Goal: Information Seeking & Learning: Learn about a topic

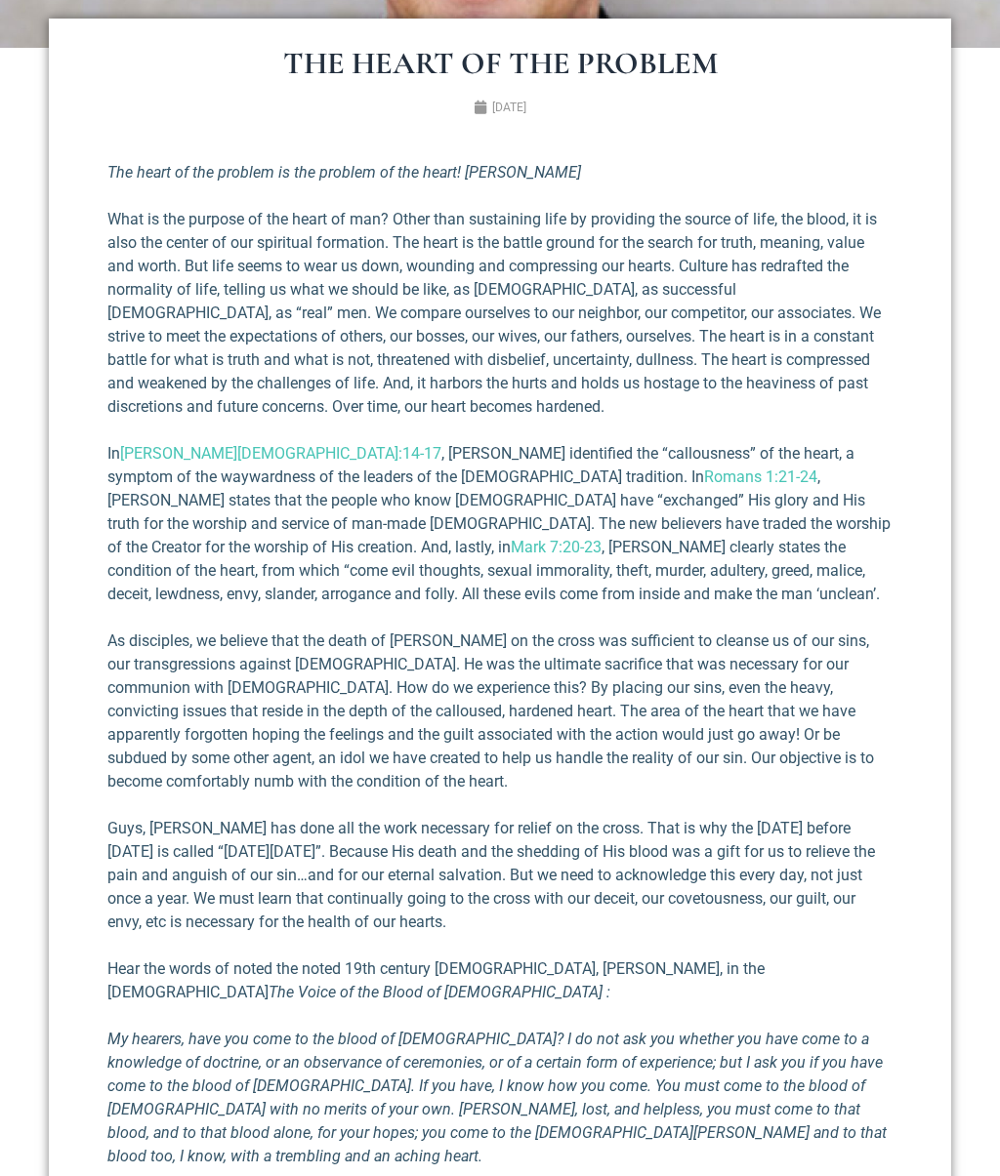
scroll to position [521, 0]
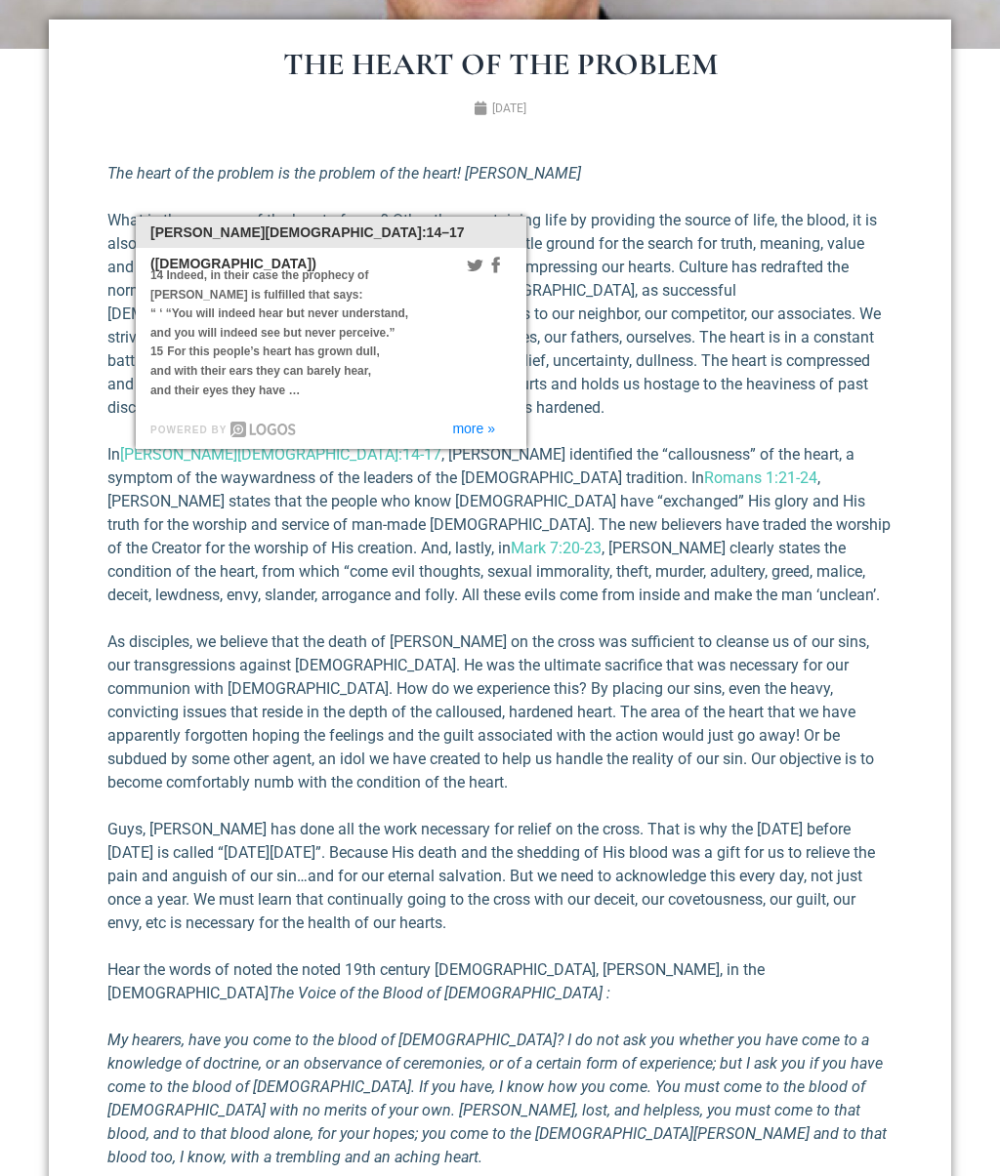
click at [482, 422] on link "more »" at bounding box center [473, 429] width 43 height 14
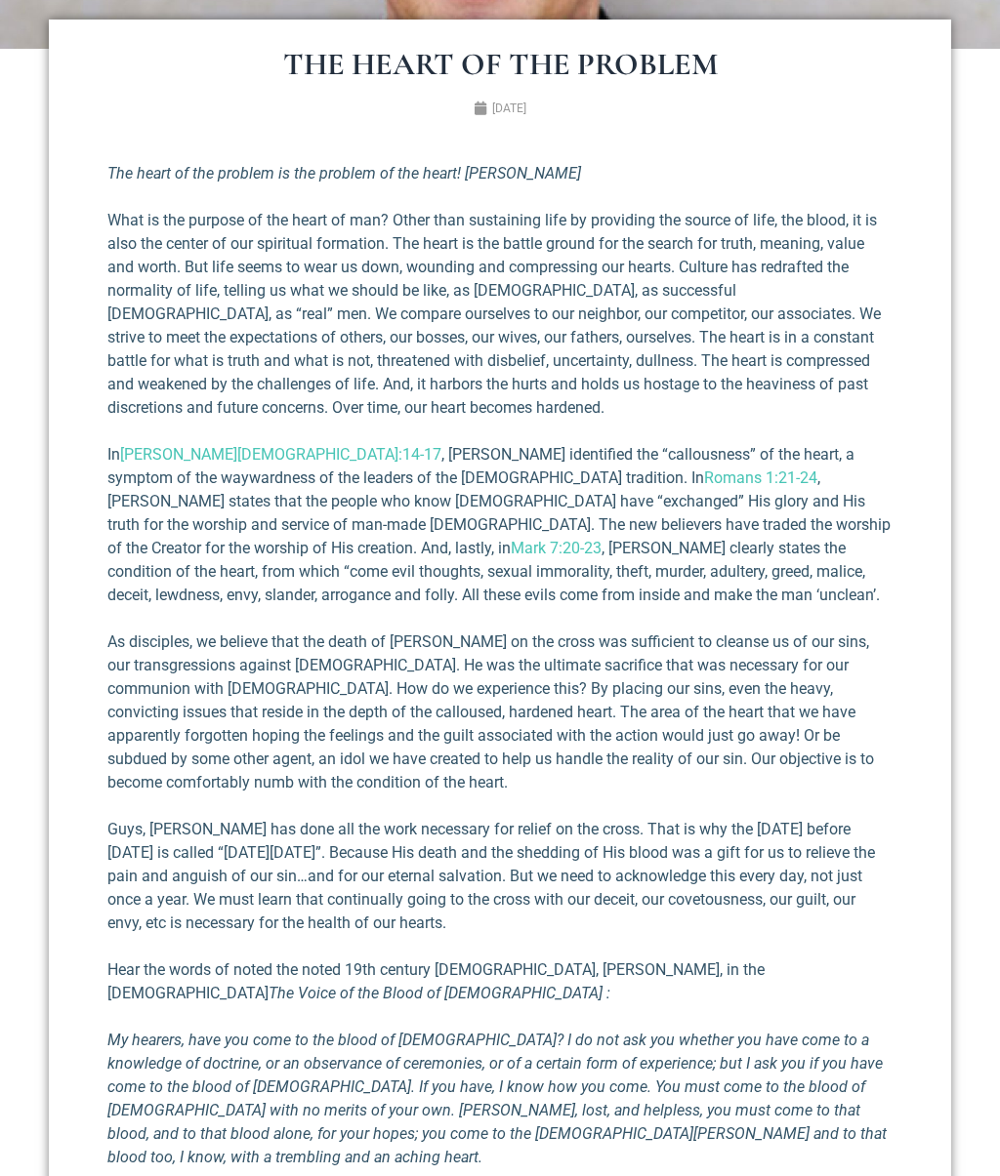
click at [614, 413] on p "What is the purpose of the heart of man? Other than sustaining life by providin…" at bounding box center [499, 314] width 785 height 211
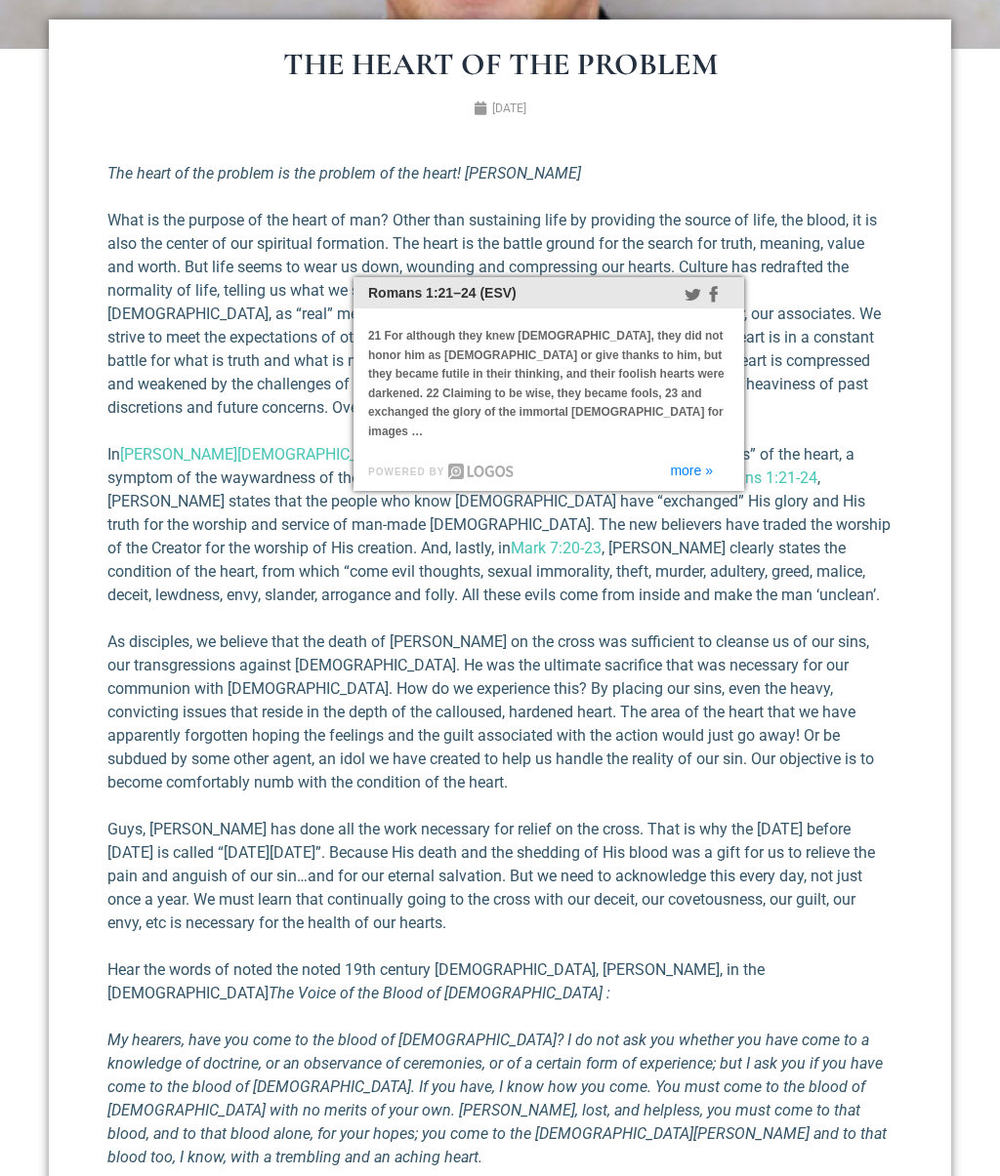
click at [702, 464] on link "more »" at bounding box center [691, 471] width 43 height 14
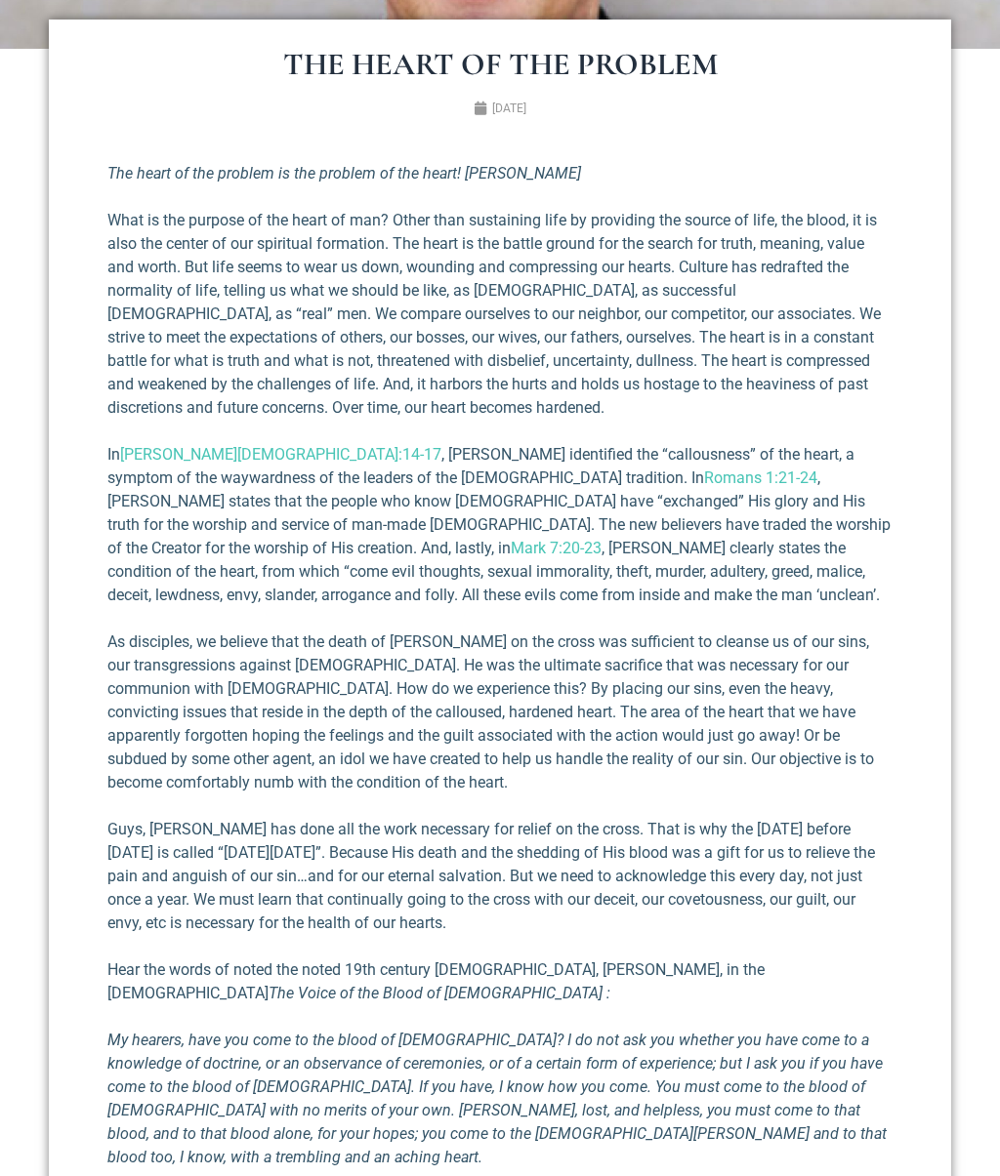
click at [839, 396] on p "What is the purpose of the heart of man? Other than sustaining life by providin…" at bounding box center [499, 314] width 785 height 211
click at [22, 757] on section "The Heart of the Problem [DATE] The heart of the problem is the problem of the …" at bounding box center [500, 787] width 1000 height 1477
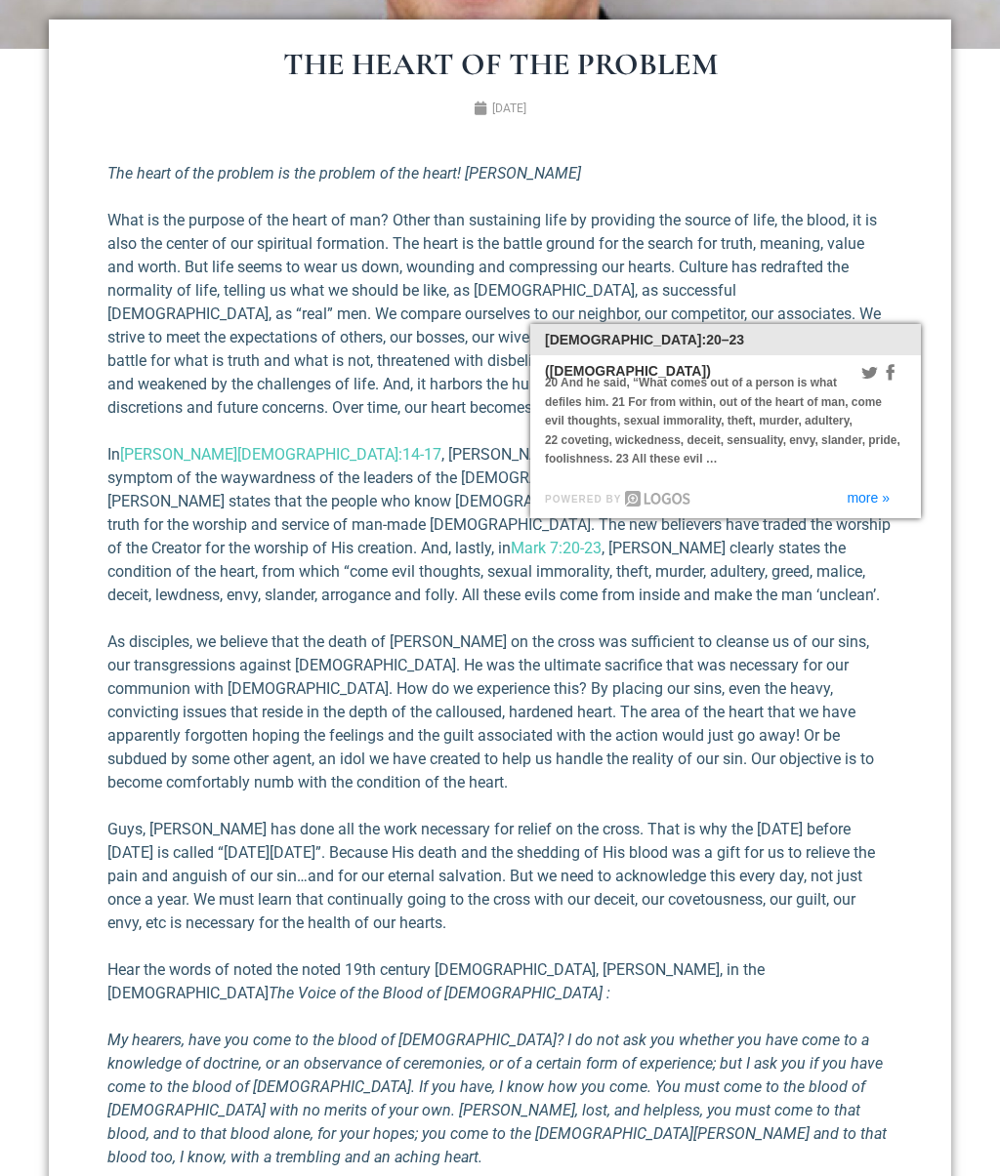
click at [888, 491] on link "more »" at bounding box center [867, 498] width 43 height 14
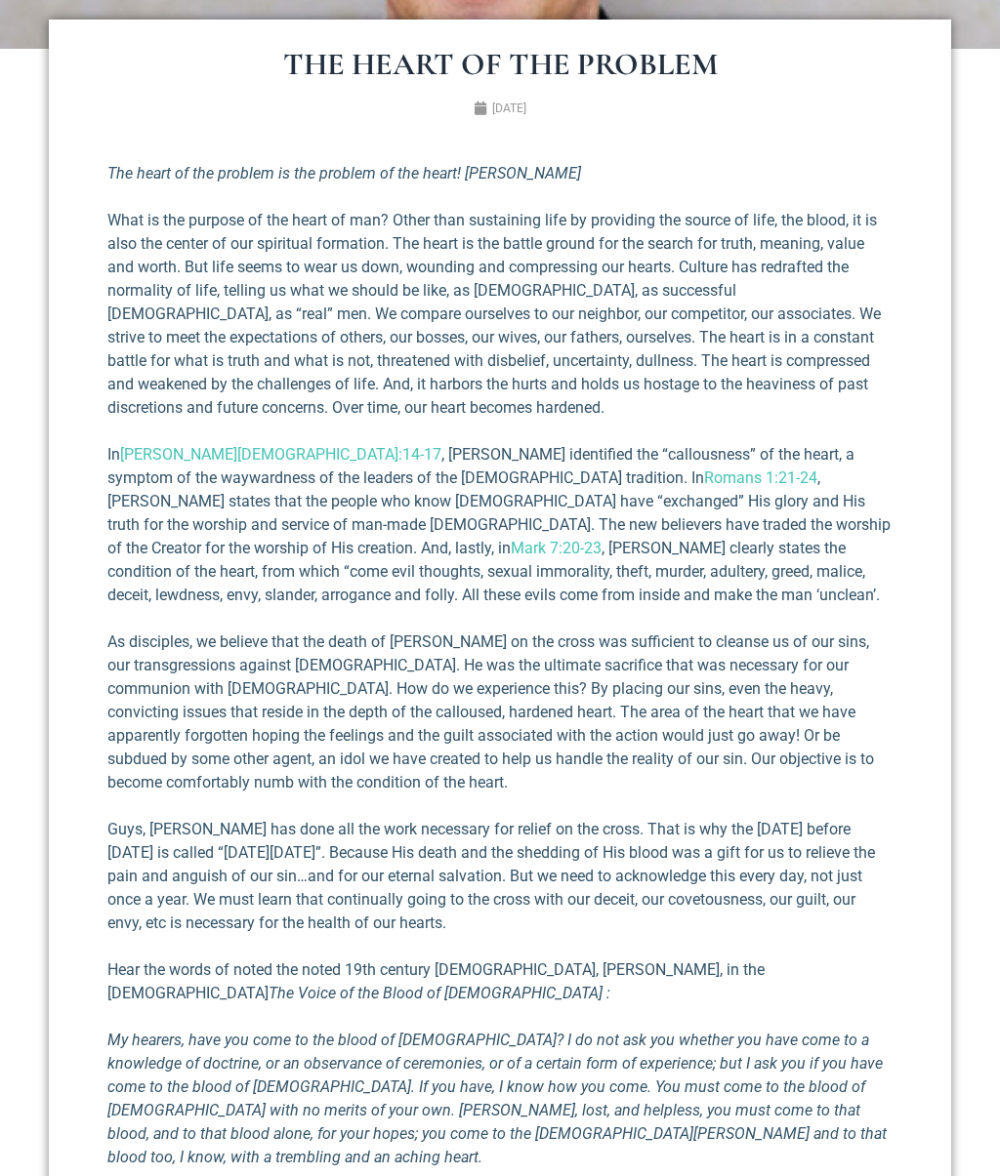
click at [940, 581] on div "The Heart of the Problem [DATE] The heart of the problem is the problem of the …" at bounding box center [500, 787] width 902 height 1535
click at [17, 738] on section "The Heart of the Problem [DATE] The heart of the problem is the problem of the …" at bounding box center [500, 787] width 1000 height 1477
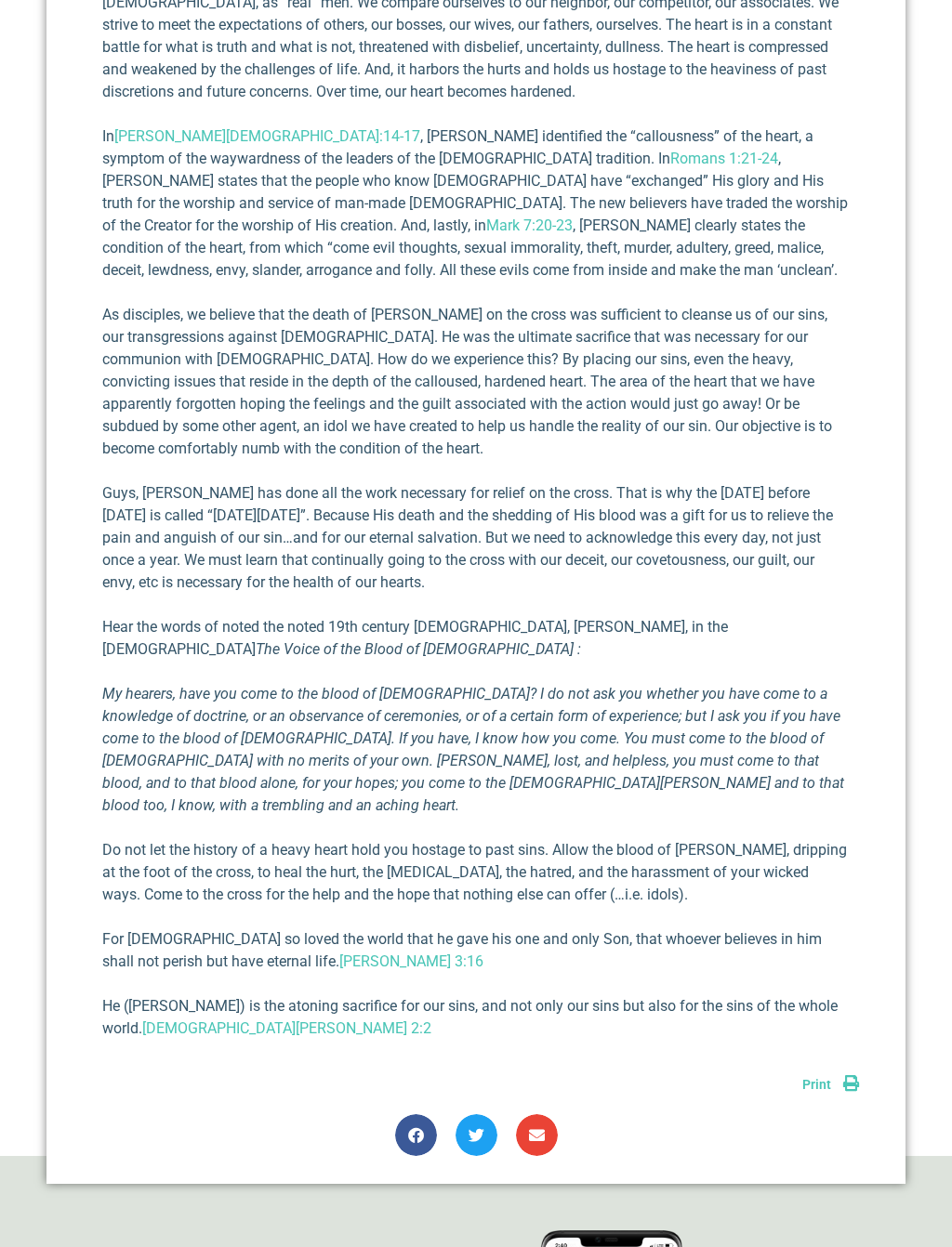
scroll to position [794, 0]
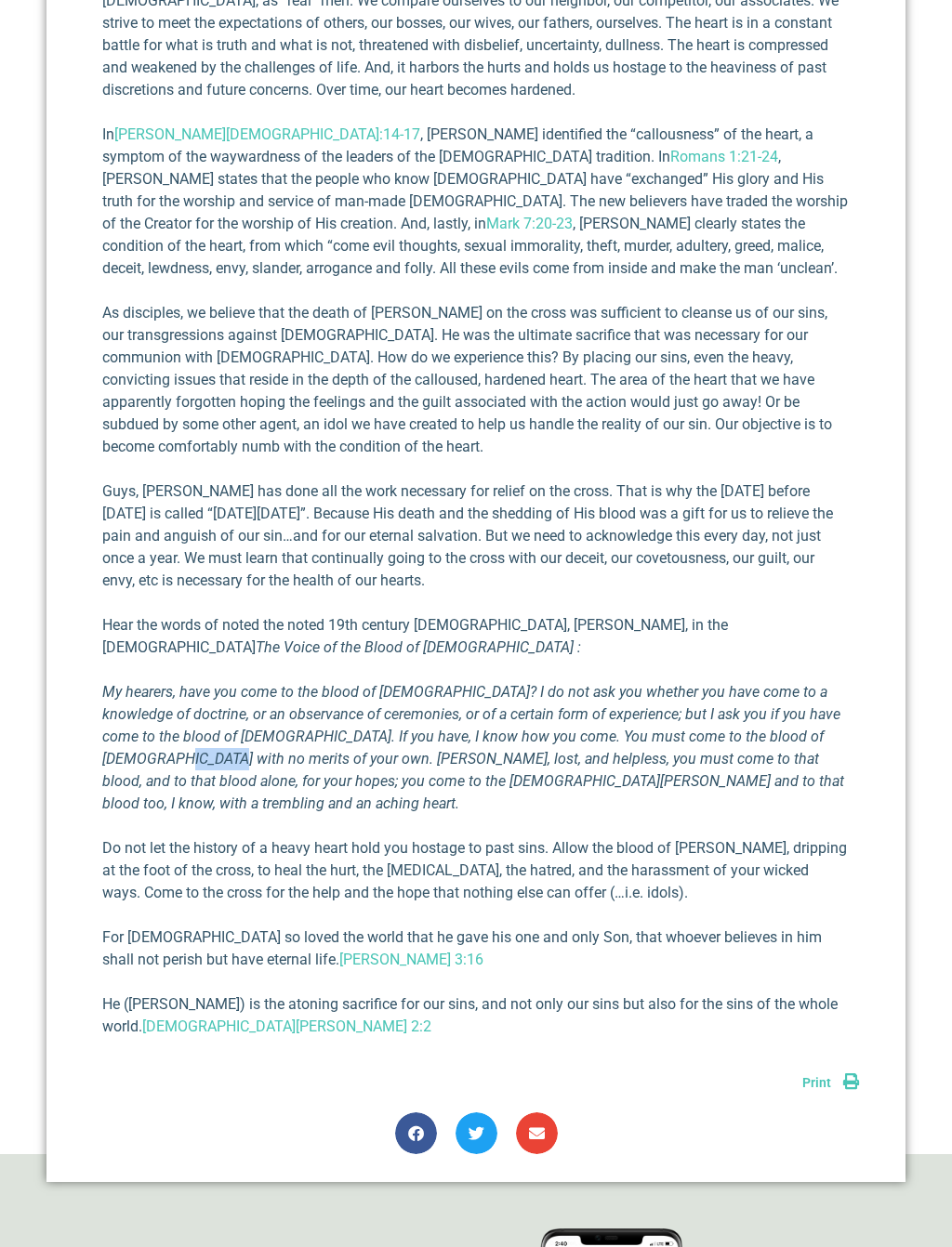
click at [18, 738] on section "The Heart of the Problem [DATE] The heart of the problem is the problem of the …" at bounding box center [476, 451] width 952 height 1406
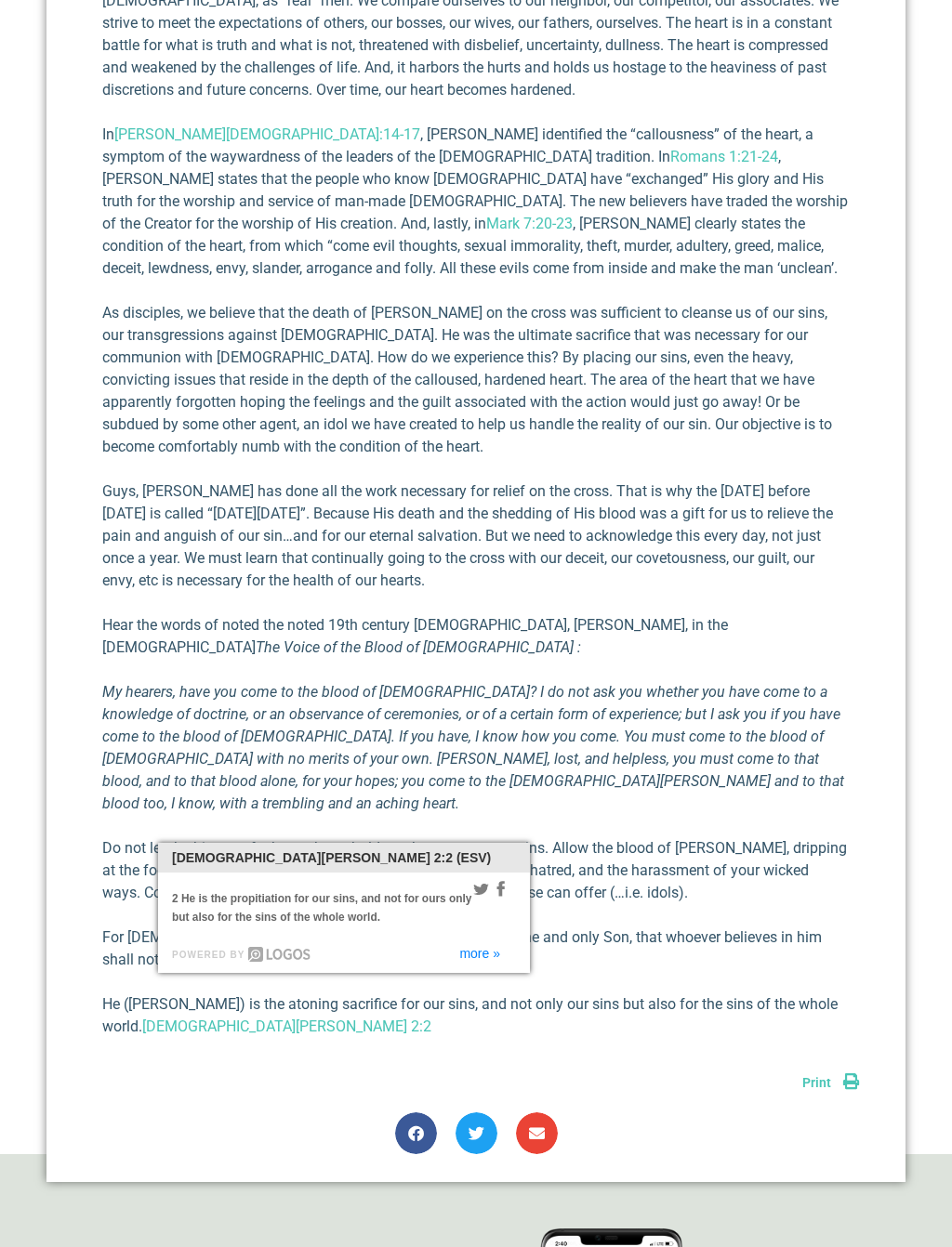
click at [493, 940] on div "Powered by more »" at bounding box center [344, 949] width 371 height 47
click at [489, 947] on link "more »" at bounding box center [479, 954] width 41 height 13
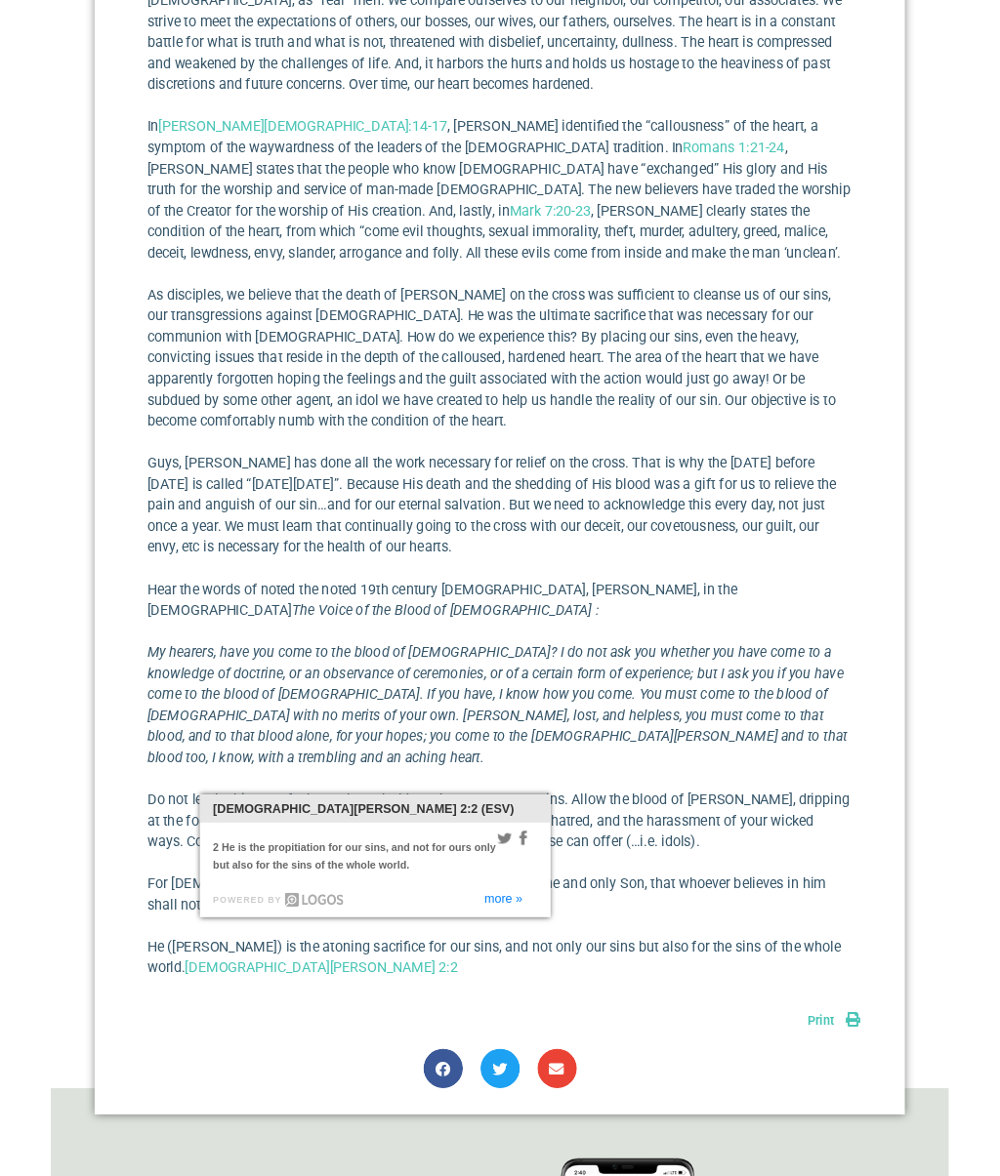
scroll to position [889, 0]
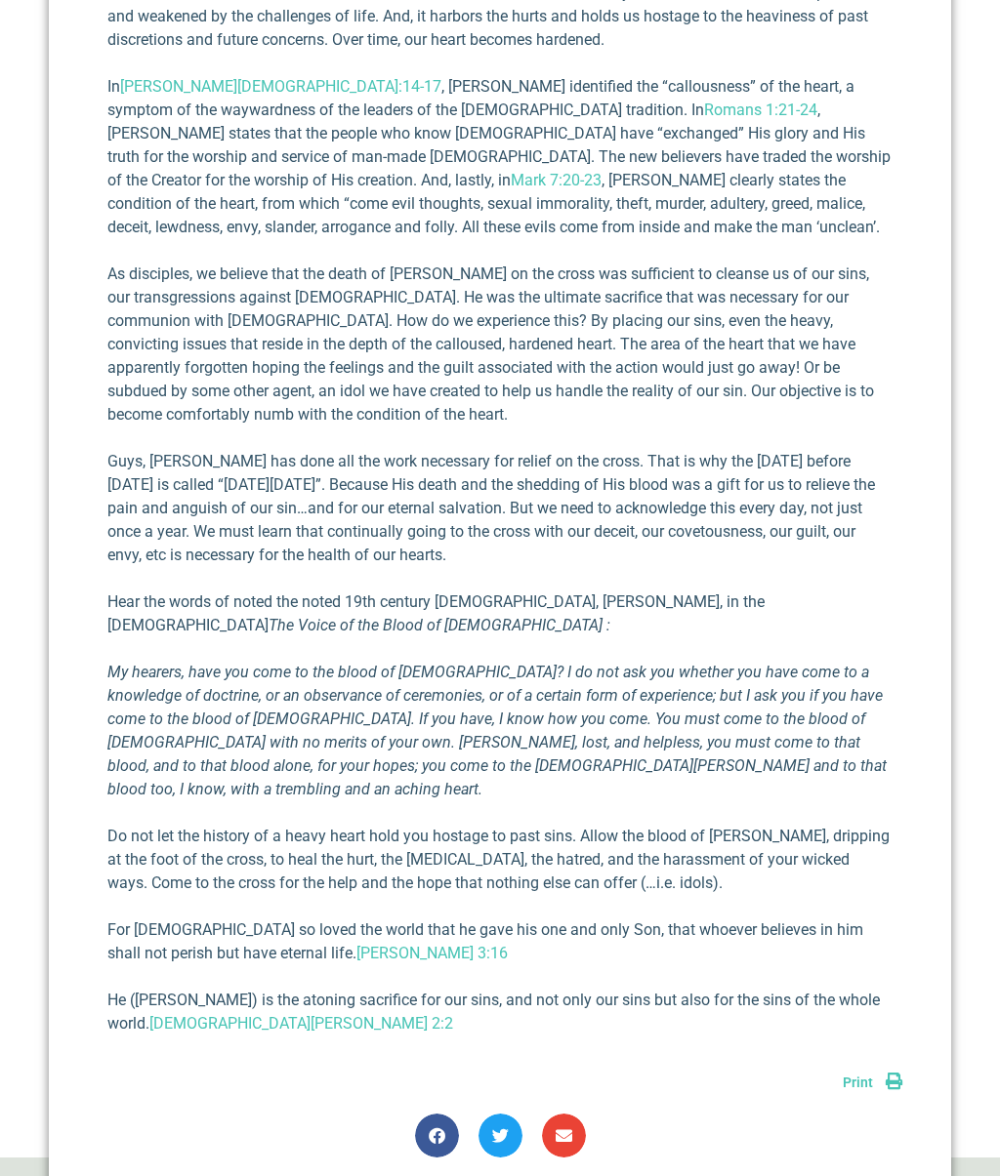
click at [642, 835] on p "Do not let the history of a heavy heart hold you hostage to past sins. Allow th…" at bounding box center [499, 860] width 785 height 70
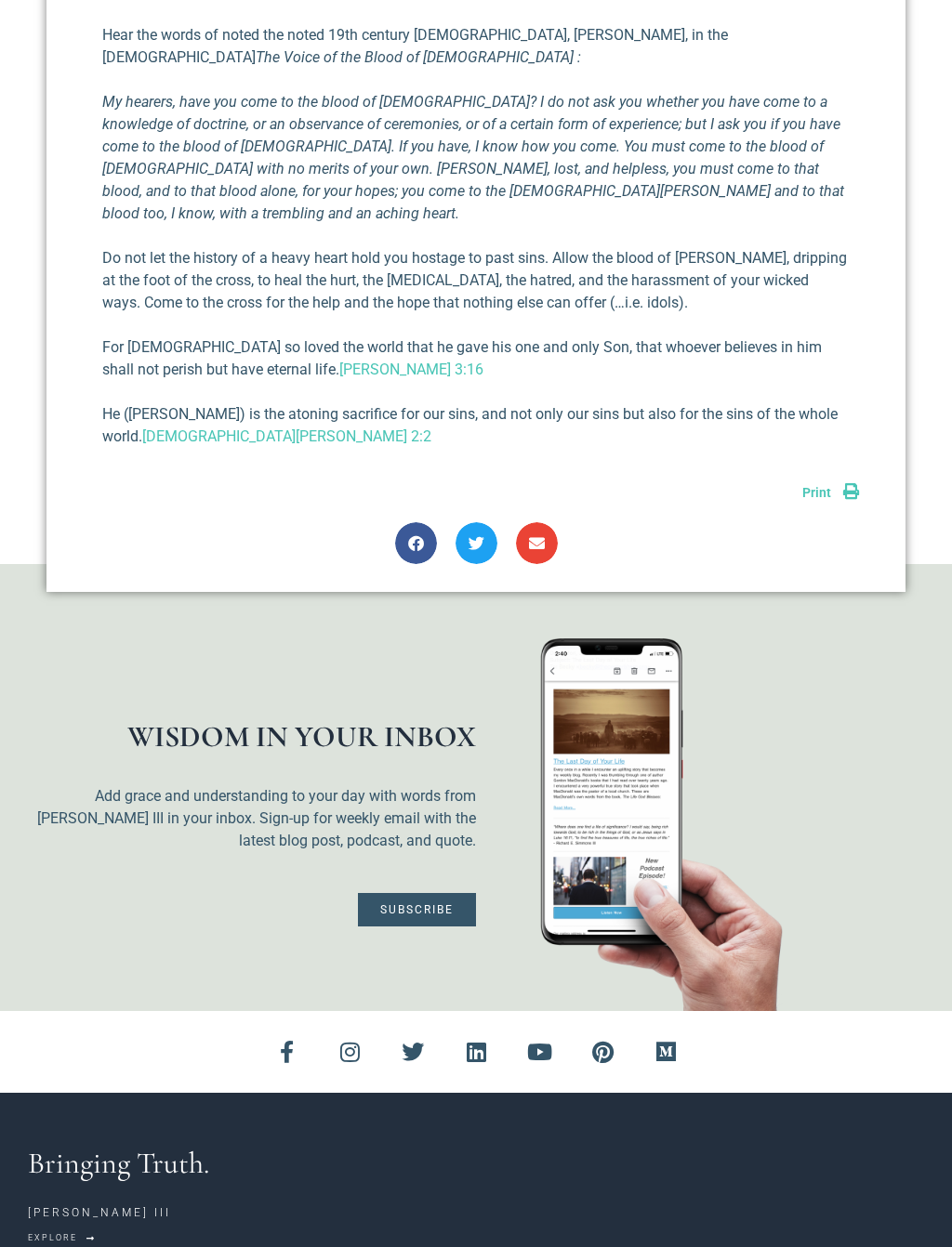
scroll to position [1384, 0]
